Goal: Task Accomplishment & Management: Use online tool/utility

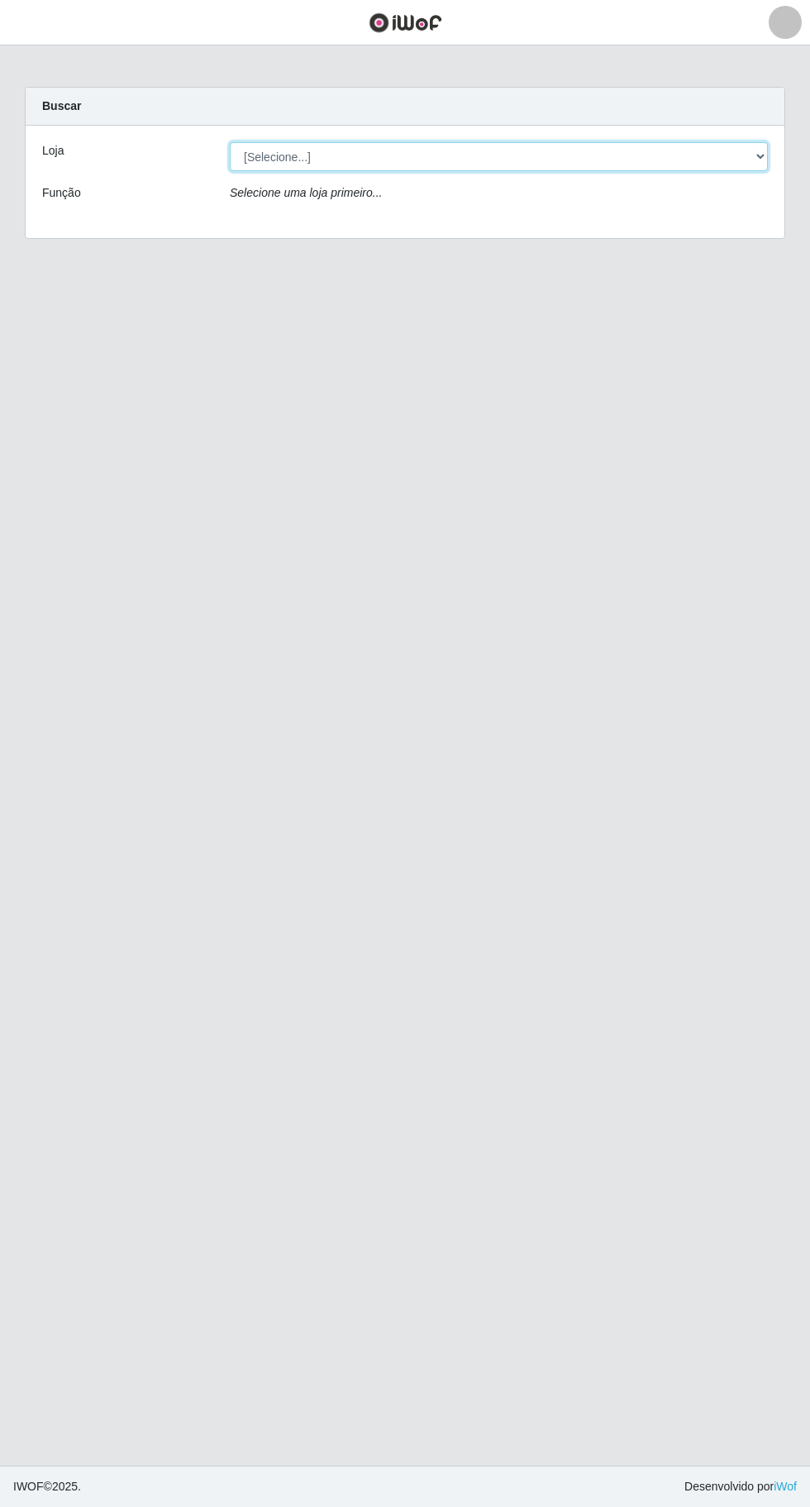
click at [403, 150] on select "[Selecione...] Extraplus - [GEOGRAPHIC_DATA] 03 - [GEOGRAPHIC_DATA]" at bounding box center [499, 156] width 538 height 29
select select "468"
click at [230, 142] on select "[Selecione...] Extraplus - [GEOGRAPHIC_DATA] 03 - [GEOGRAPHIC_DATA]" at bounding box center [499, 156] width 538 height 29
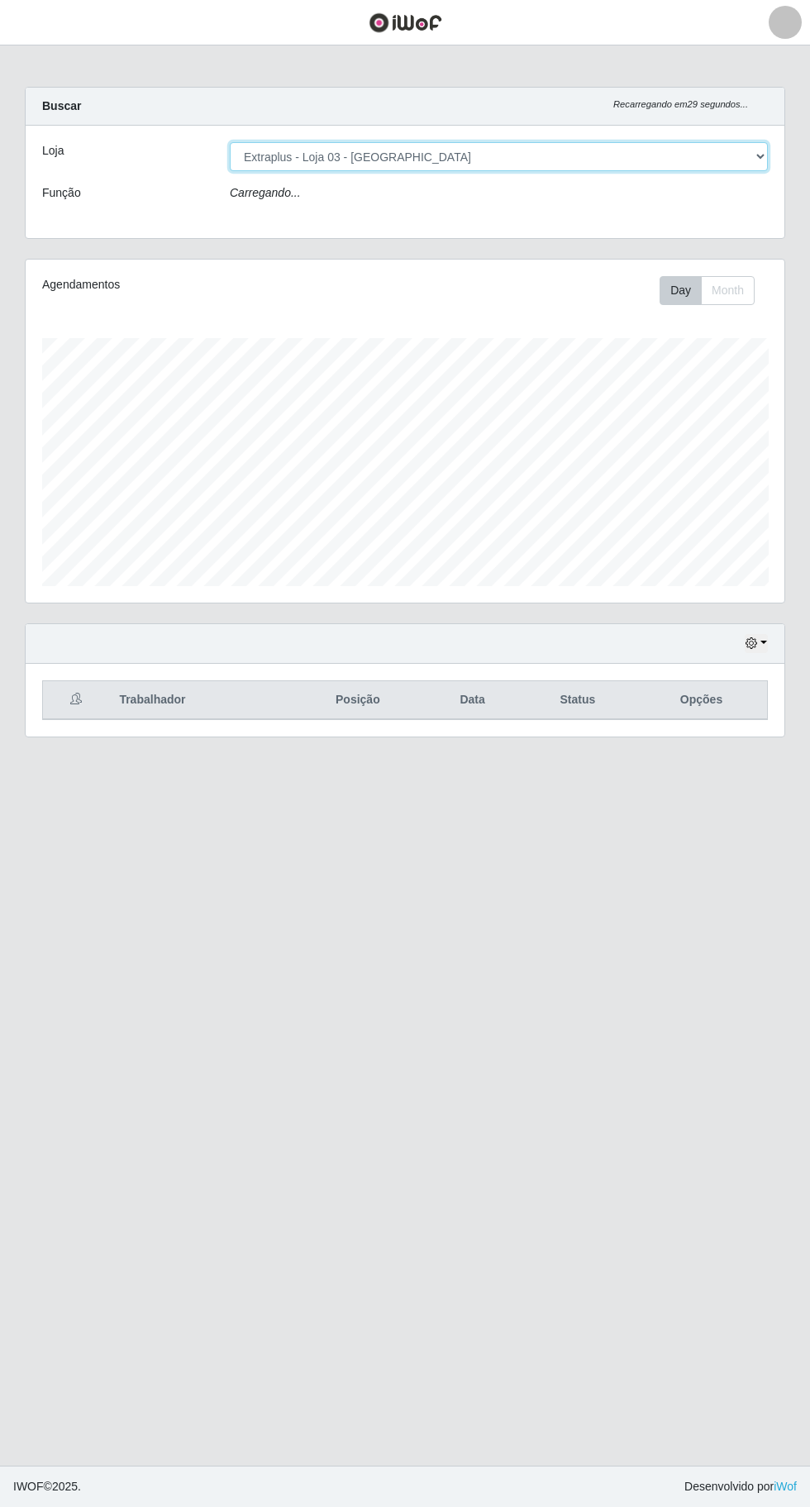
scroll to position [342, 759]
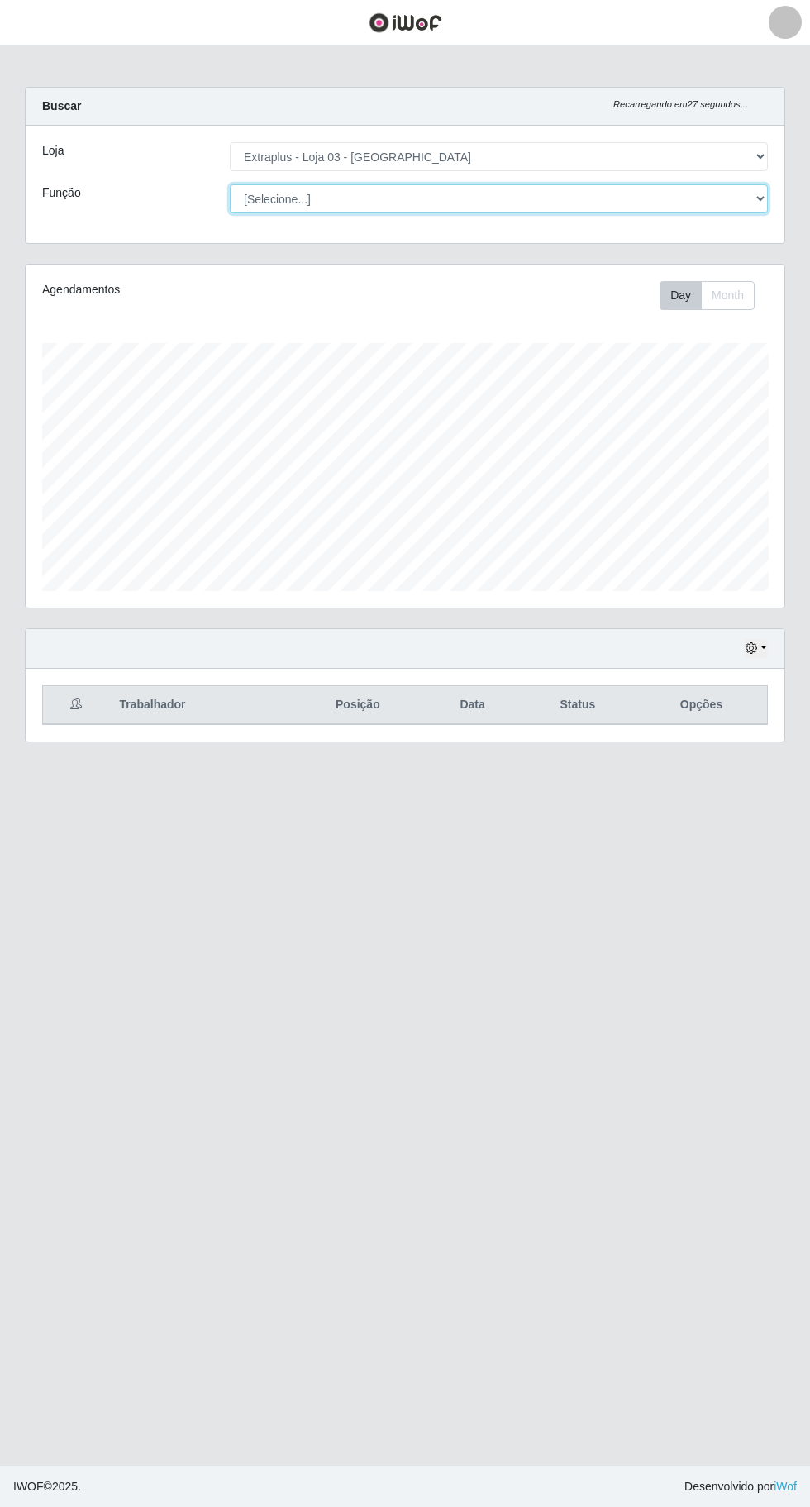
click at [427, 201] on select "[Selecione...] Repositor Repositor + Repositor ++" at bounding box center [499, 198] width 538 height 29
click at [230, 184] on select "[Selecione...] Repositor Repositor + Repositor ++" at bounding box center [499, 198] width 538 height 29
click at [745, 297] on button "Month" at bounding box center [728, 295] width 54 height 29
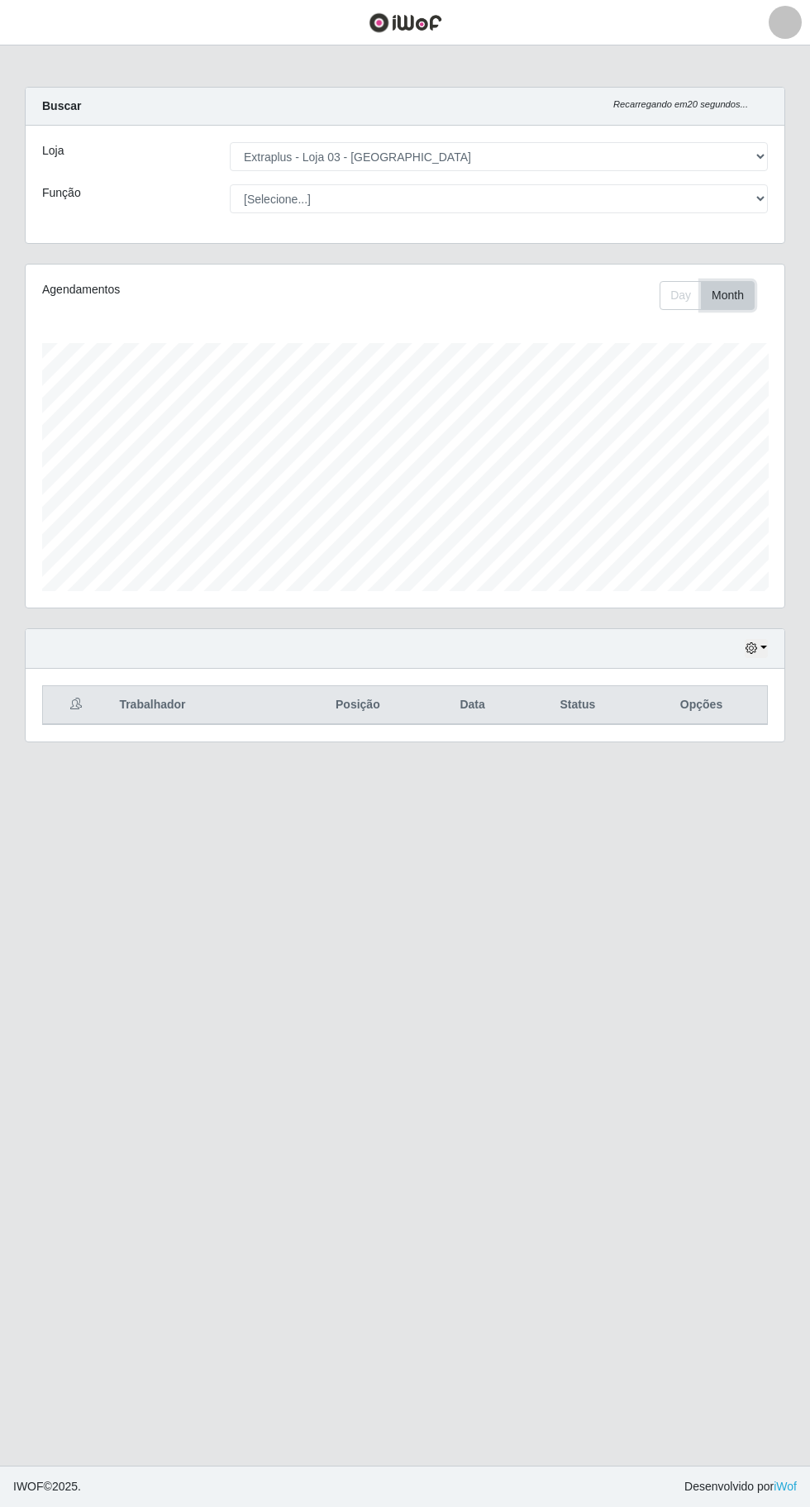
click at [720, 303] on button "Month" at bounding box center [728, 295] width 54 height 29
click at [681, 294] on button "Day" at bounding box center [681, 295] width 42 height 29
click at [748, 645] on icon "button" at bounding box center [752, 648] width 12 height 12
click at [730, 780] on button "1 Semana" at bounding box center [701, 782] width 131 height 35
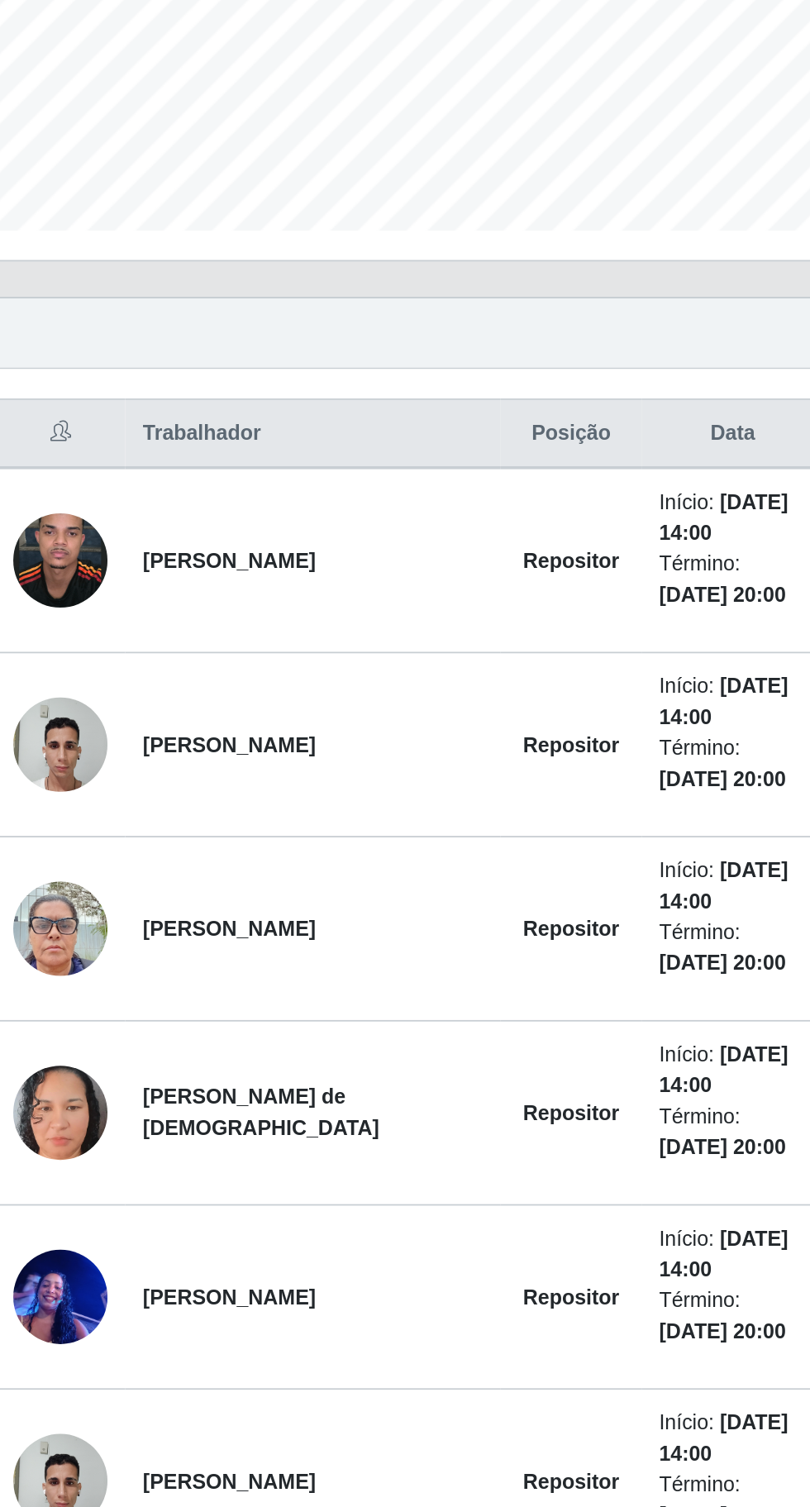
scroll to position [1, 0]
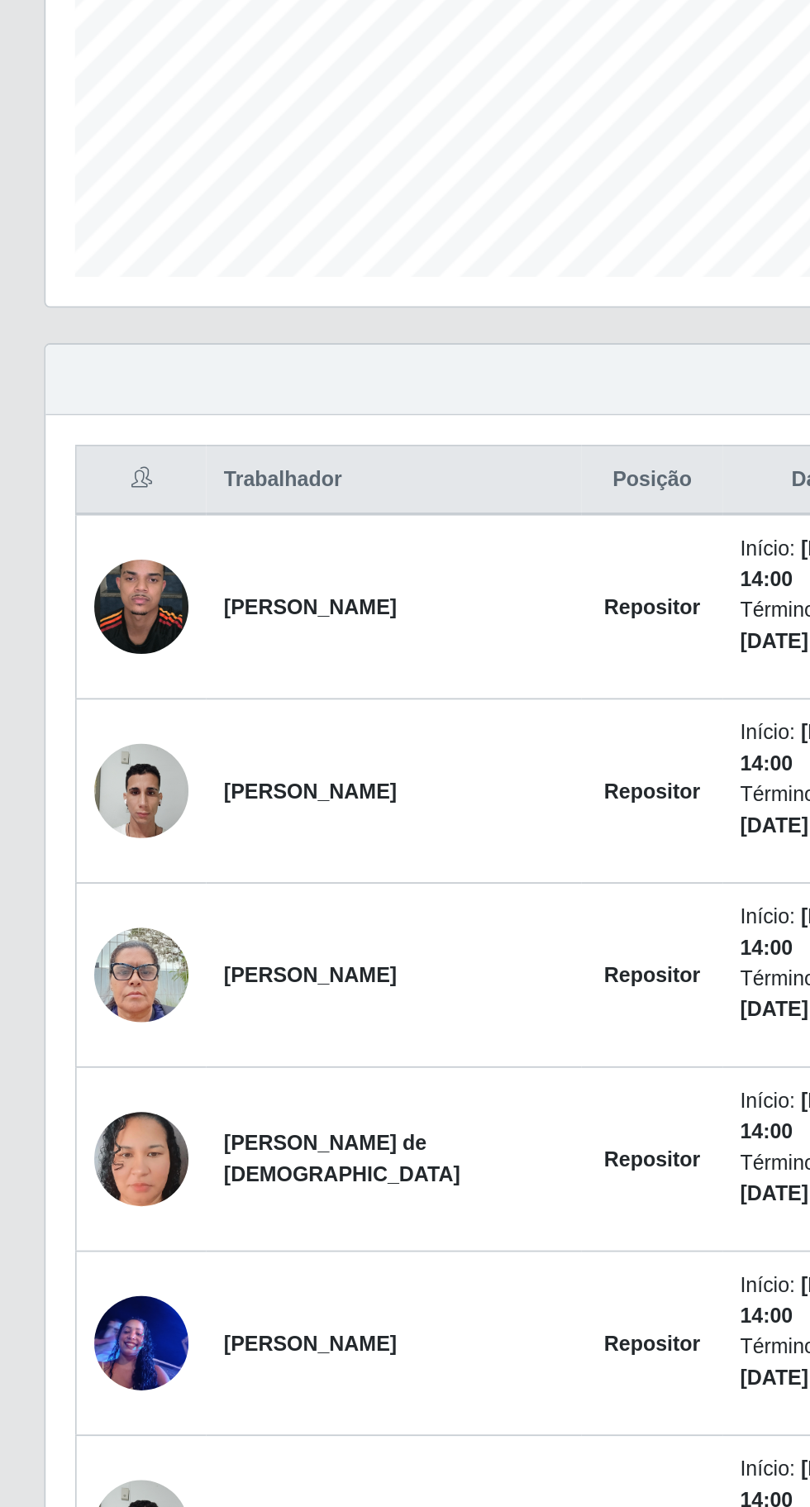
click at [87, 780] on img at bounding box center [79, 775] width 53 height 117
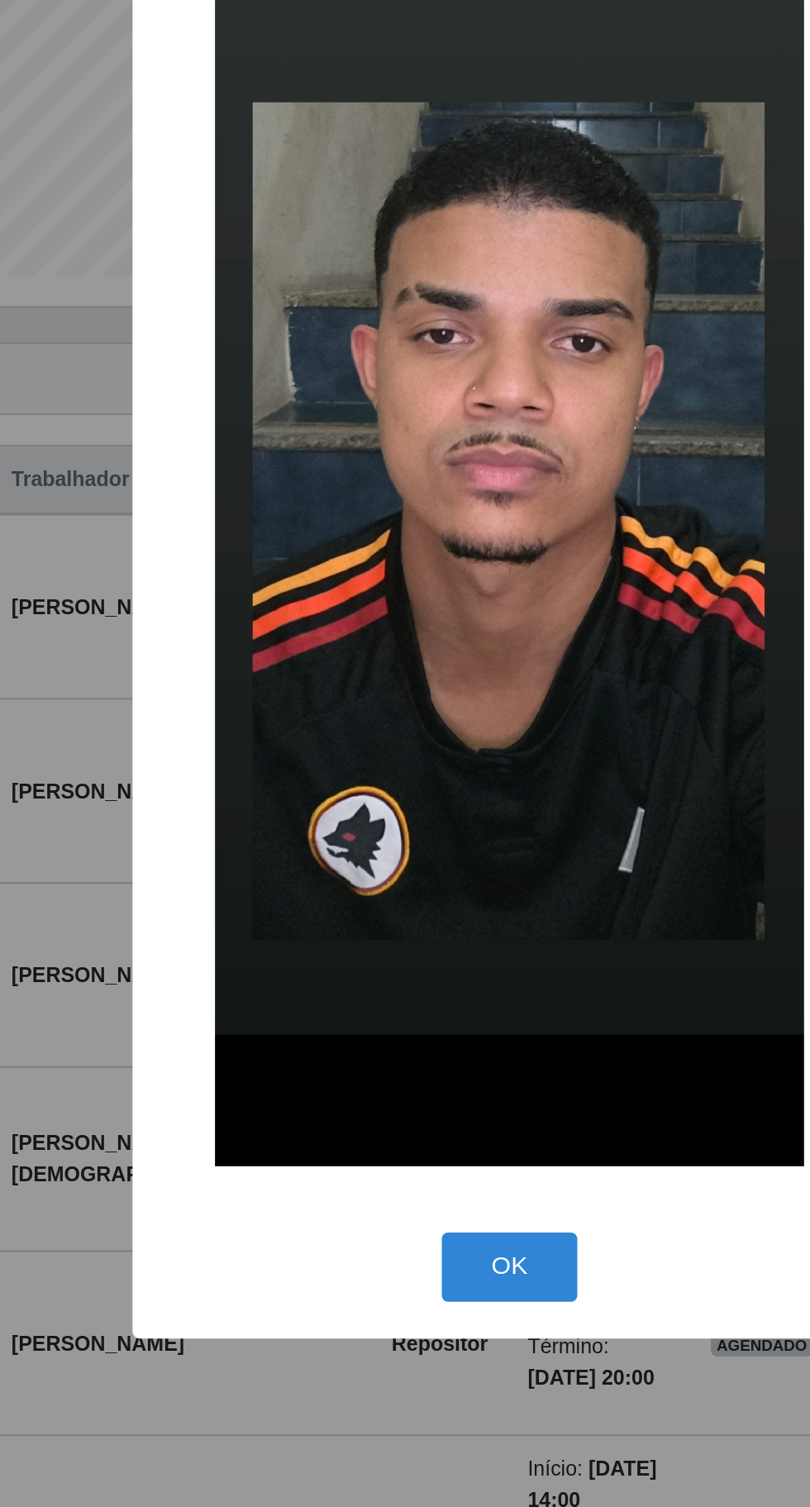
click at [415, 1138] on button "OK" at bounding box center [405, 1146] width 77 height 39
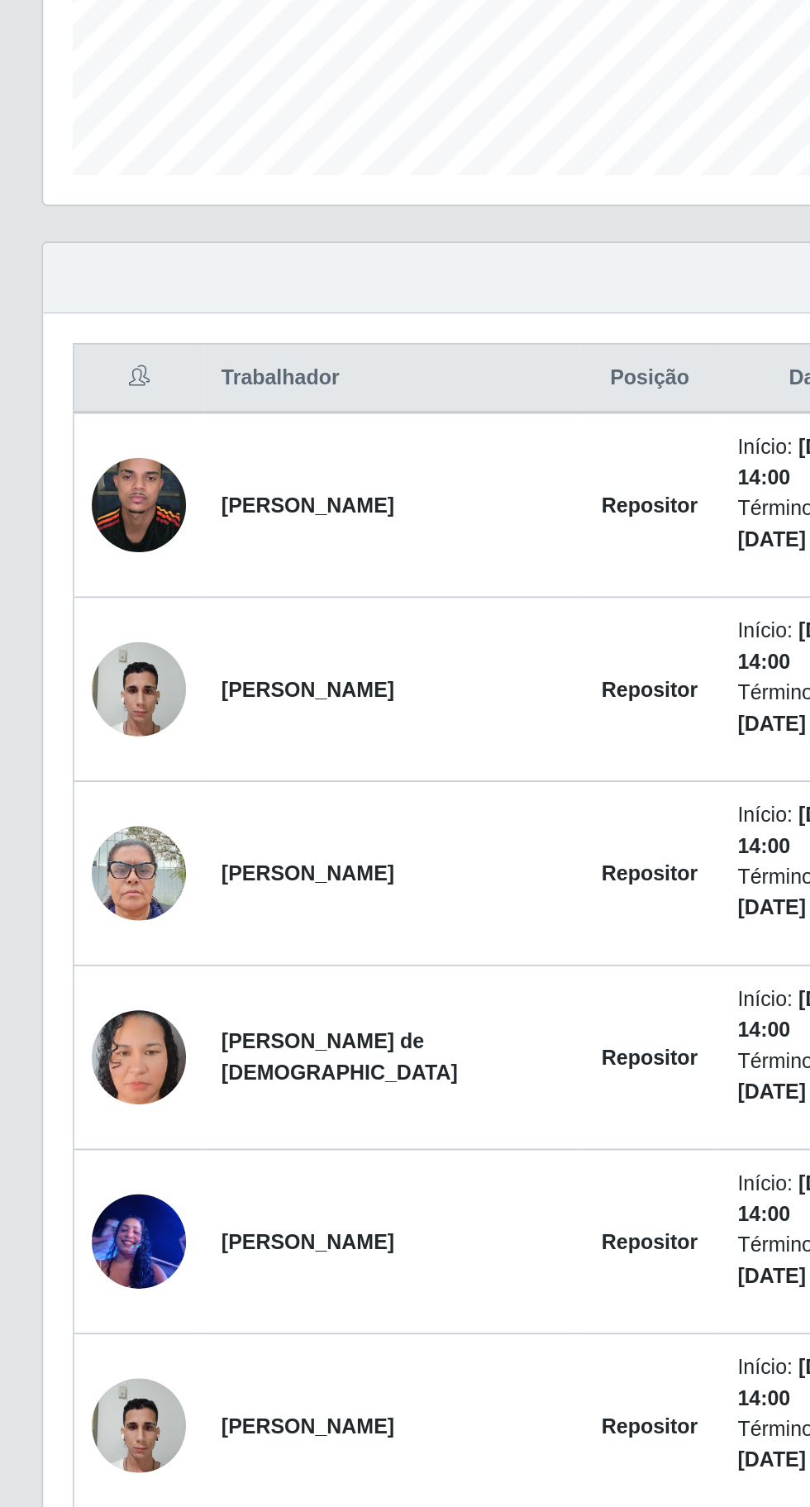
click at [83, 865] on img at bounding box center [79, 878] width 53 height 70
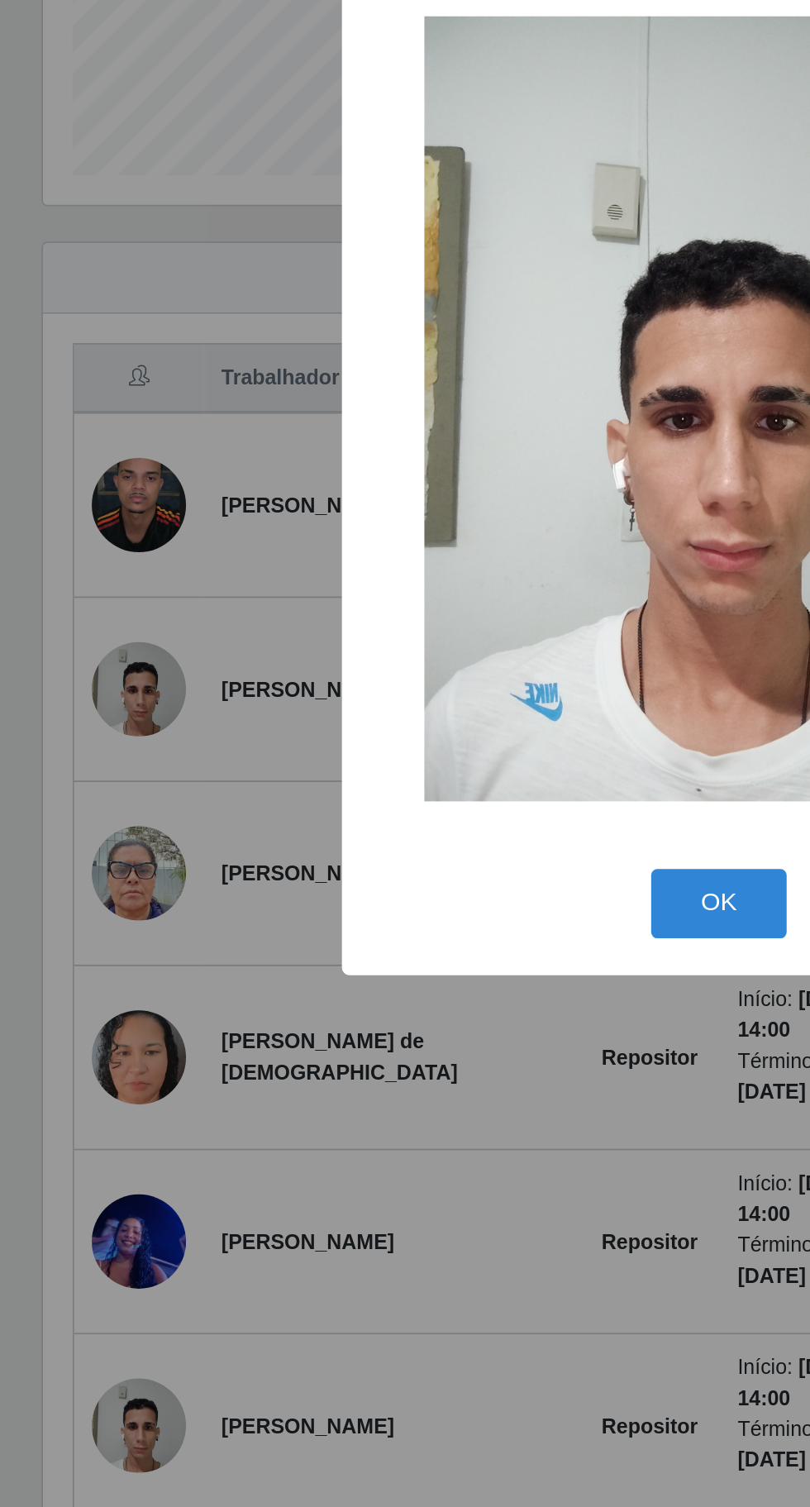
click at [401, 1018] on button "OK" at bounding box center [405, 998] width 77 height 39
